Goal: Find contact information: Find contact information

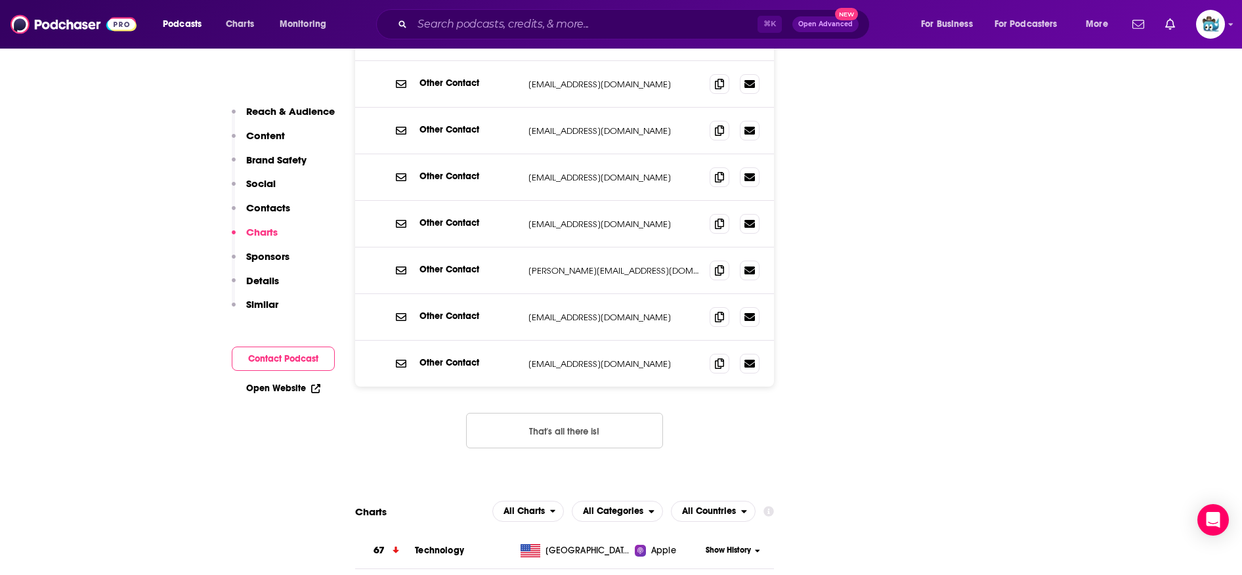
scroll to position [1773, 0]
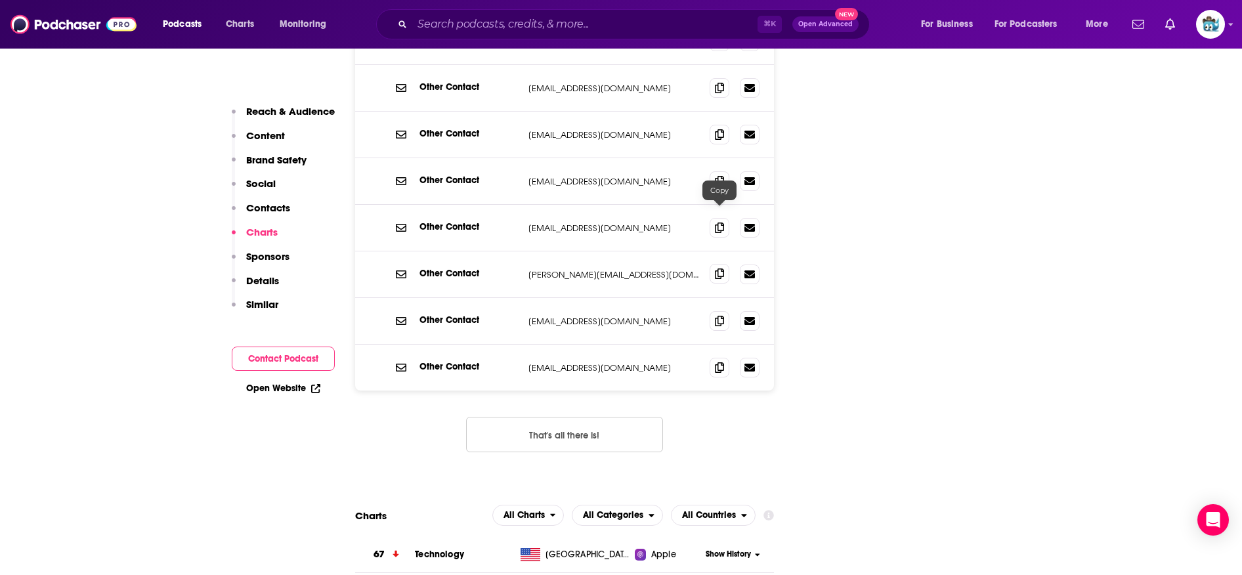
click at [719, 269] on icon at bounding box center [719, 274] width 9 height 11
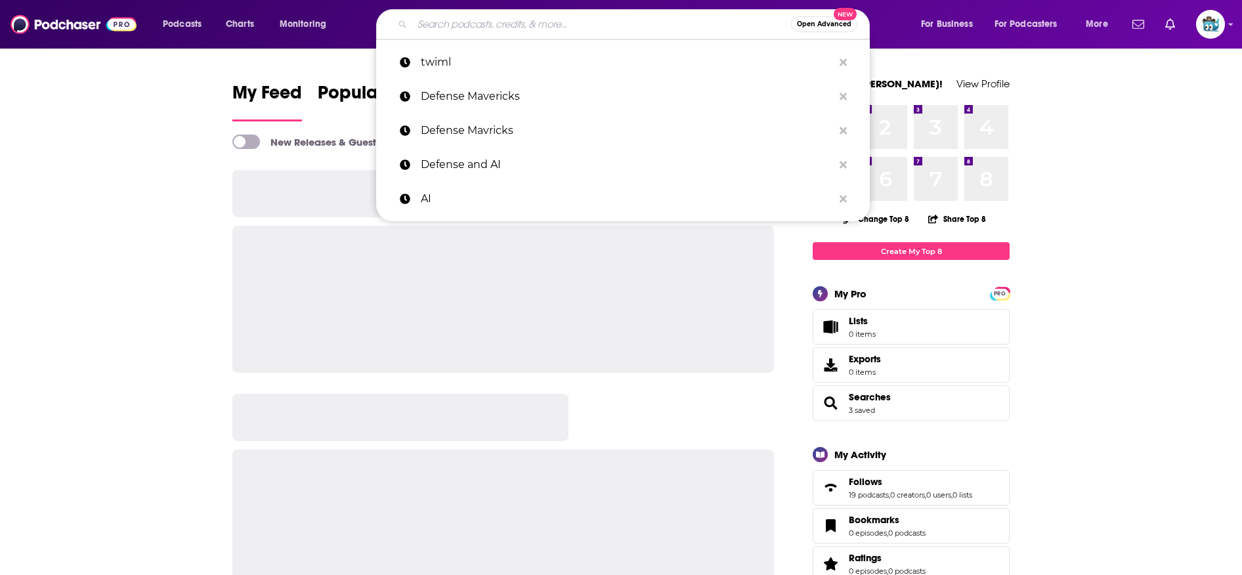
click at [500, 32] on input "Search podcasts, credits, & more..." at bounding box center [601, 24] width 379 height 21
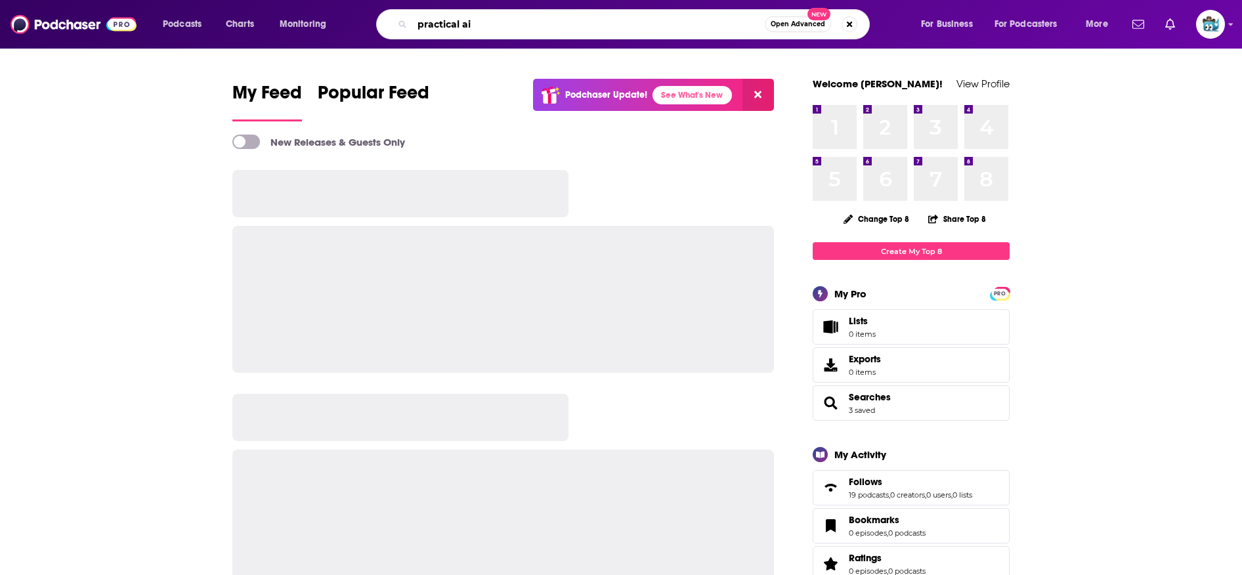
type input "practical ai"
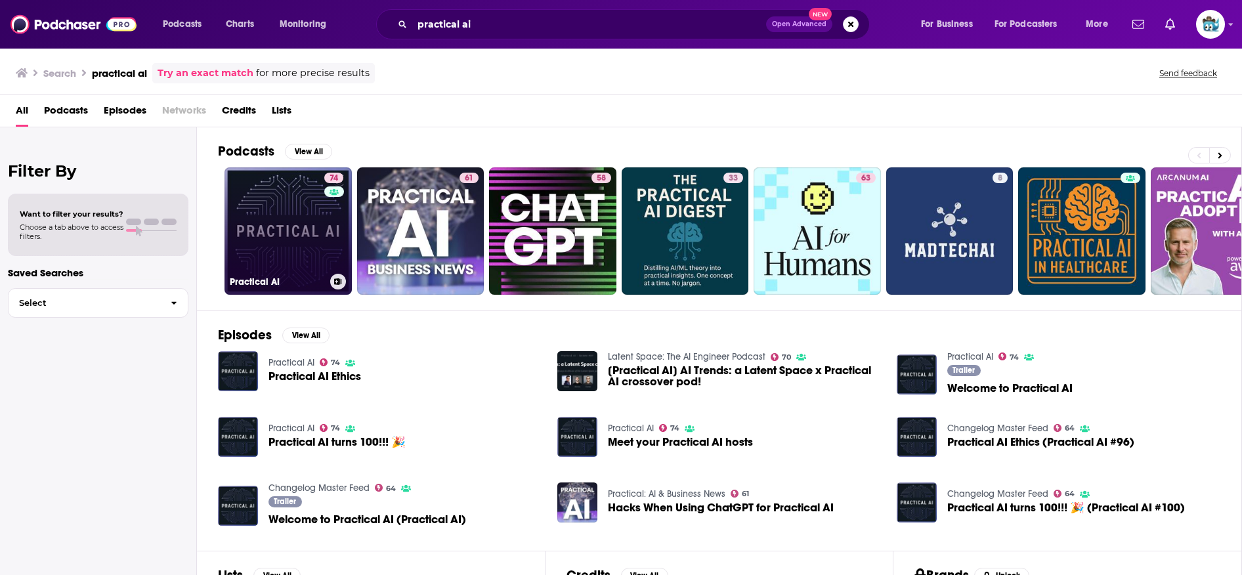
click at [257, 236] on link "74 Practical AI" at bounding box center [288, 230] width 127 height 127
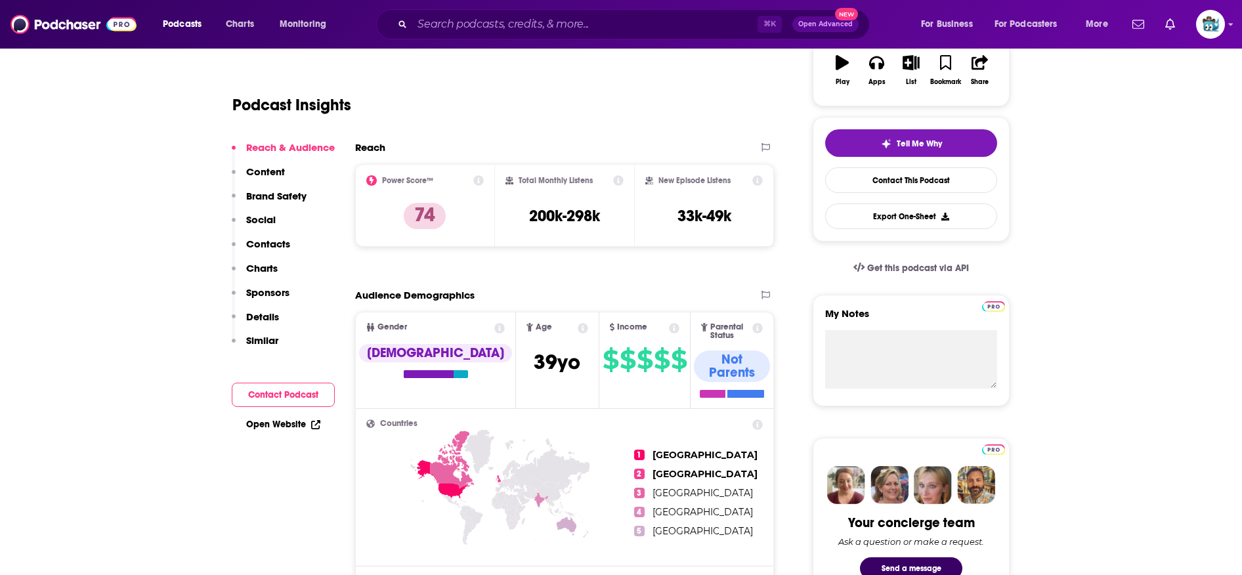
scroll to position [238, 0]
click at [943, 175] on link "Contact This Podcast" at bounding box center [911, 180] width 172 height 26
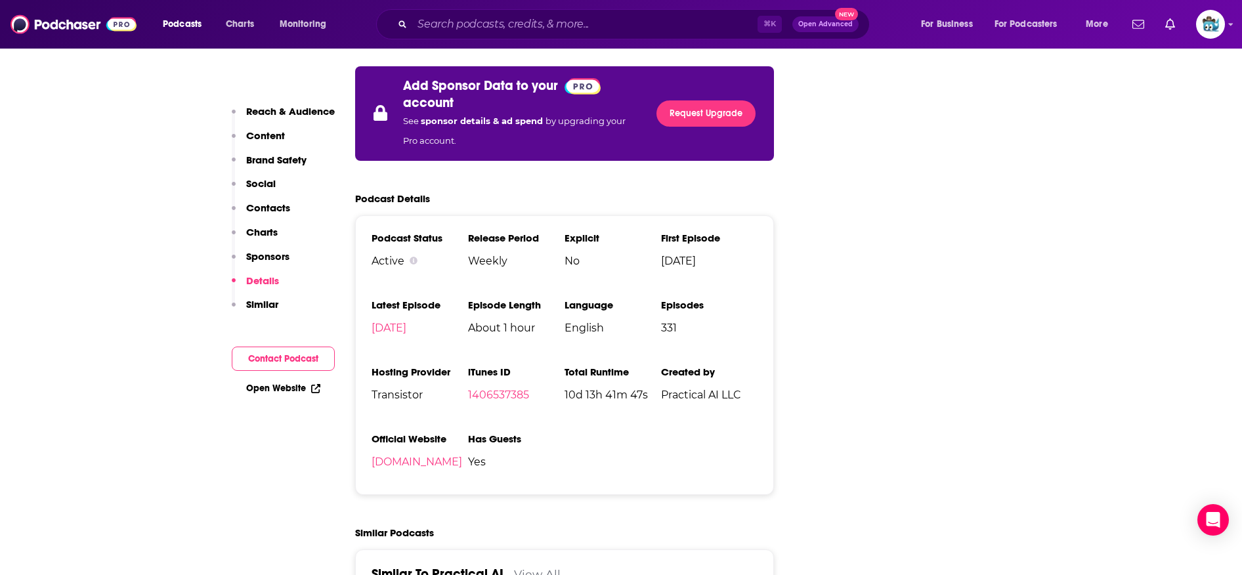
scroll to position [2745, 0]
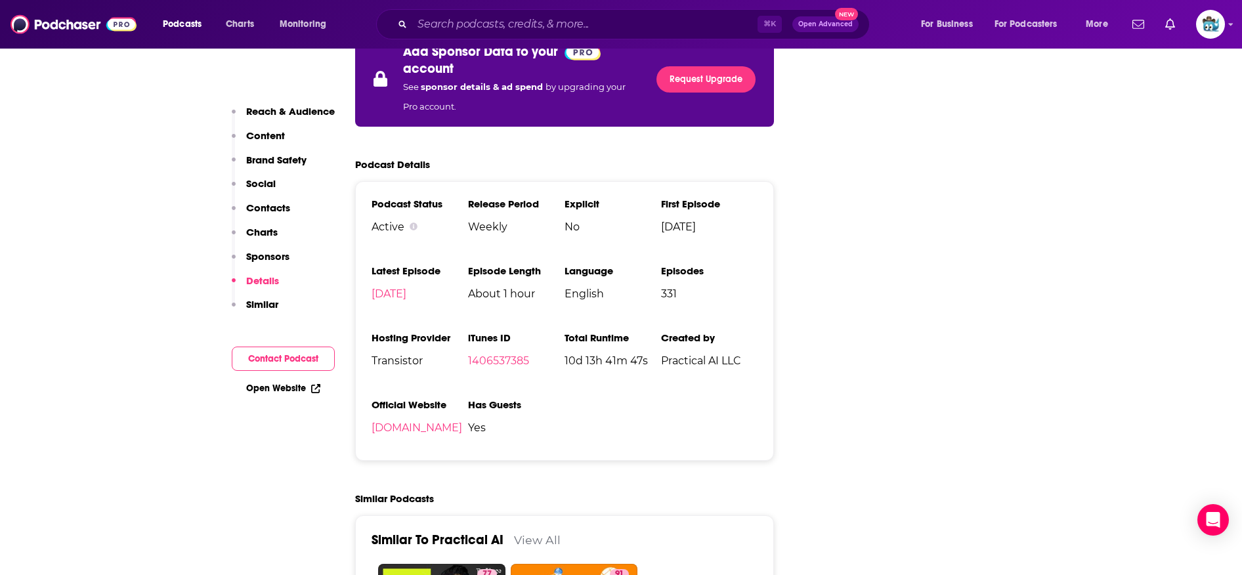
click at [259, 131] on p "Content" at bounding box center [265, 135] width 39 height 12
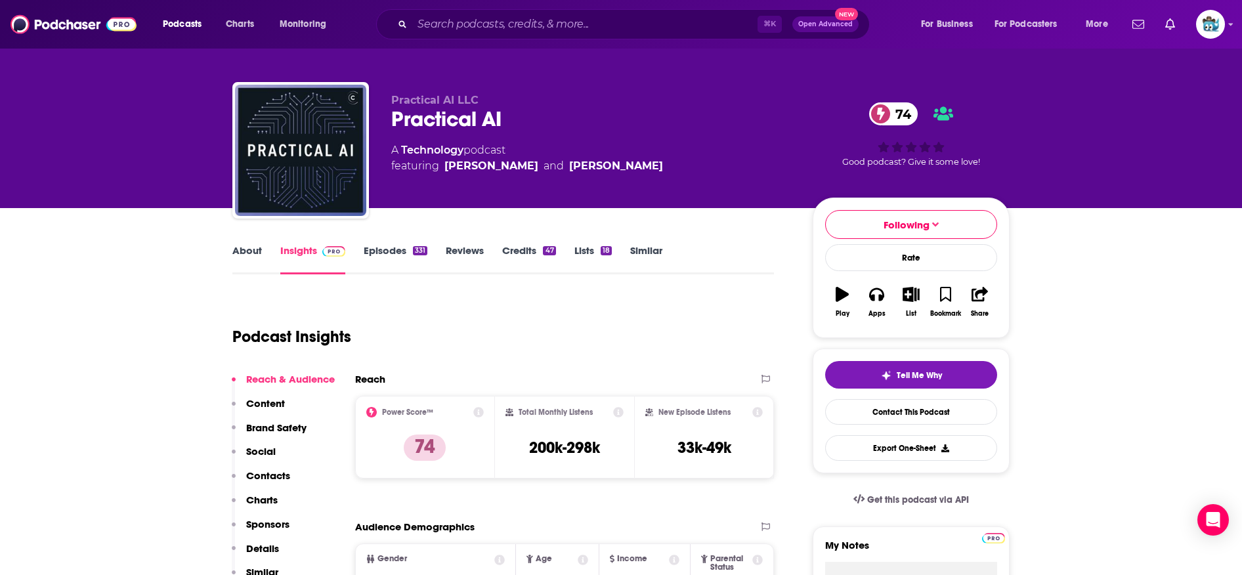
scroll to position [0, 0]
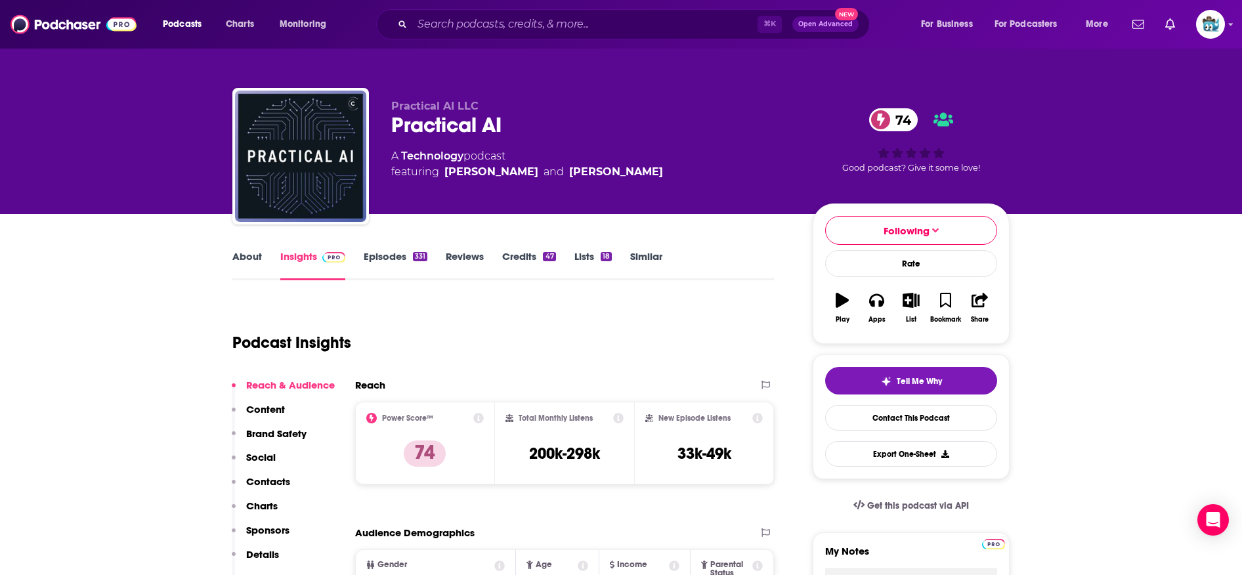
click at [475, 251] on link "Reviews" at bounding box center [465, 265] width 38 height 30
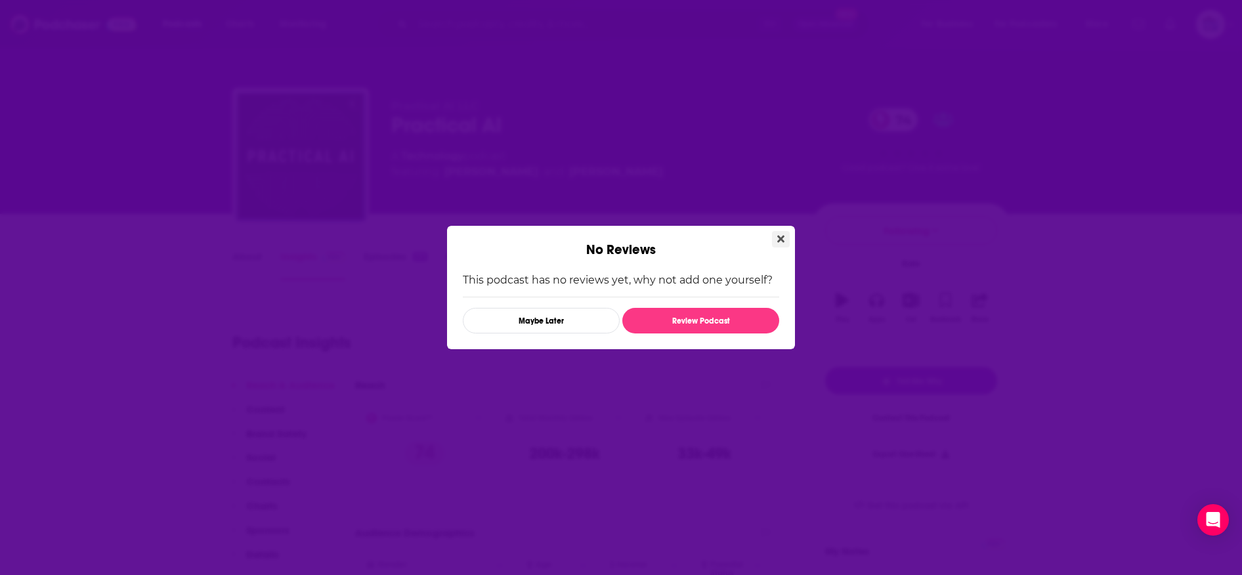
click at [786, 237] on button "Close" at bounding box center [781, 239] width 18 height 16
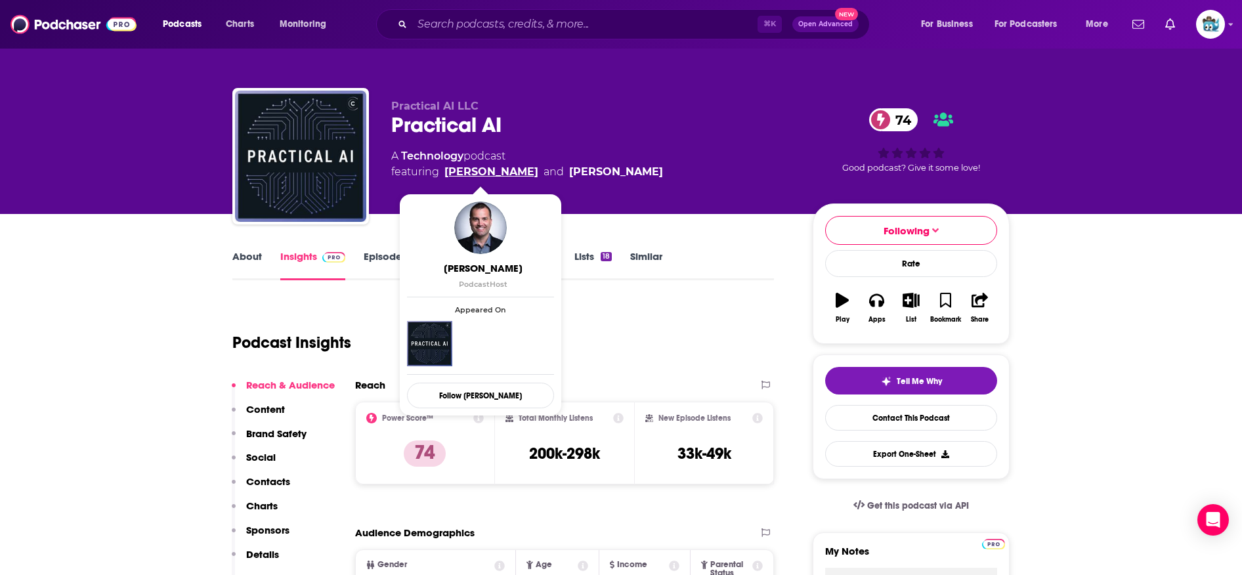
click at [481, 171] on link "[PERSON_NAME]" at bounding box center [491, 172] width 94 height 16
